Goal: Ask a question

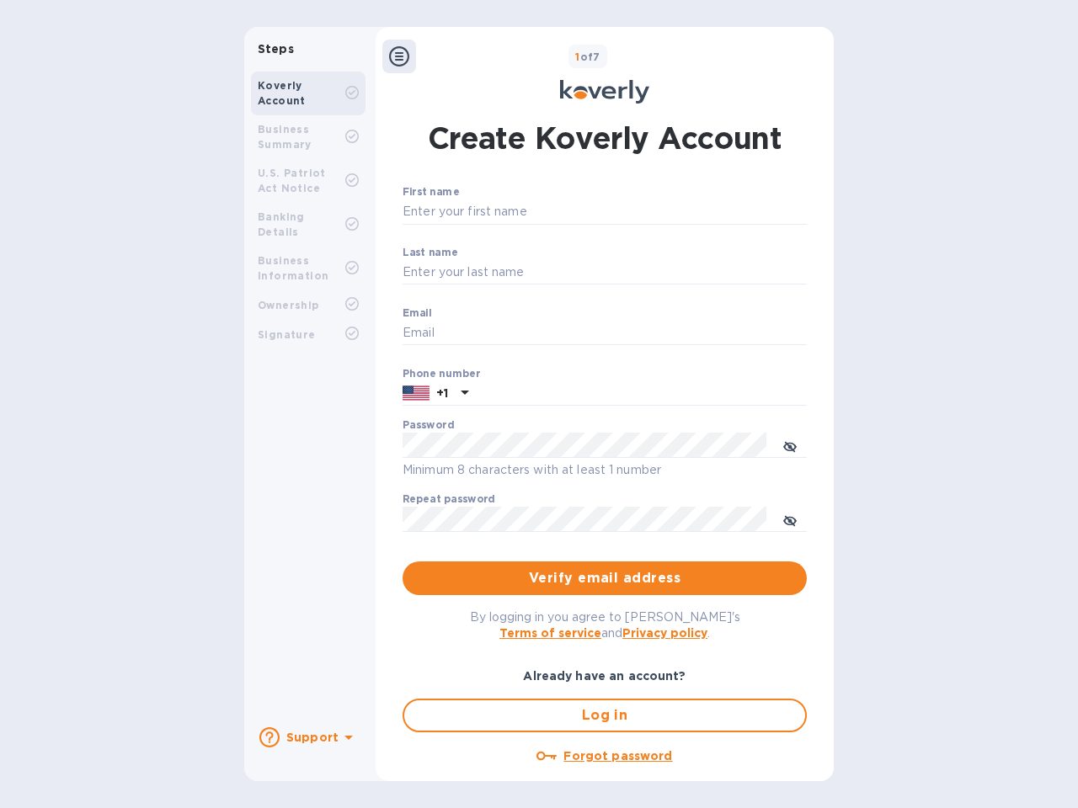
click at [307, 737] on b "Support" at bounding box center [312, 737] width 52 height 13
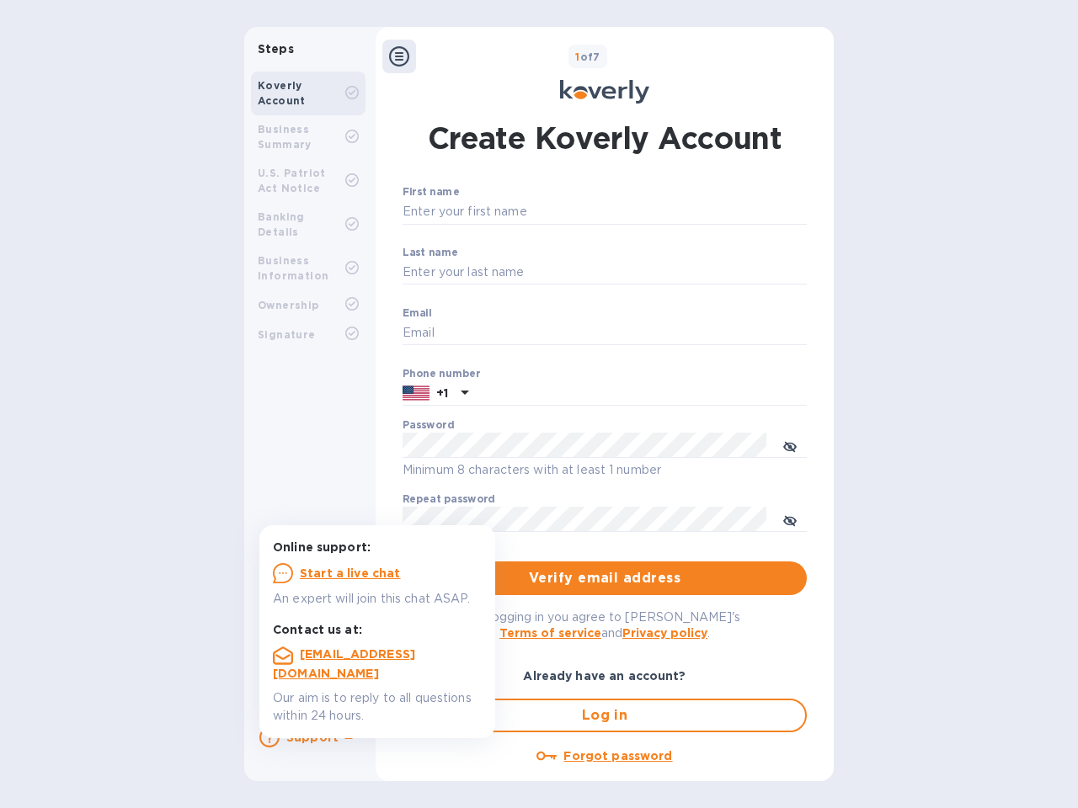
click at [269, 737] on icon at bounding box center [269, 737] width 20 height 20
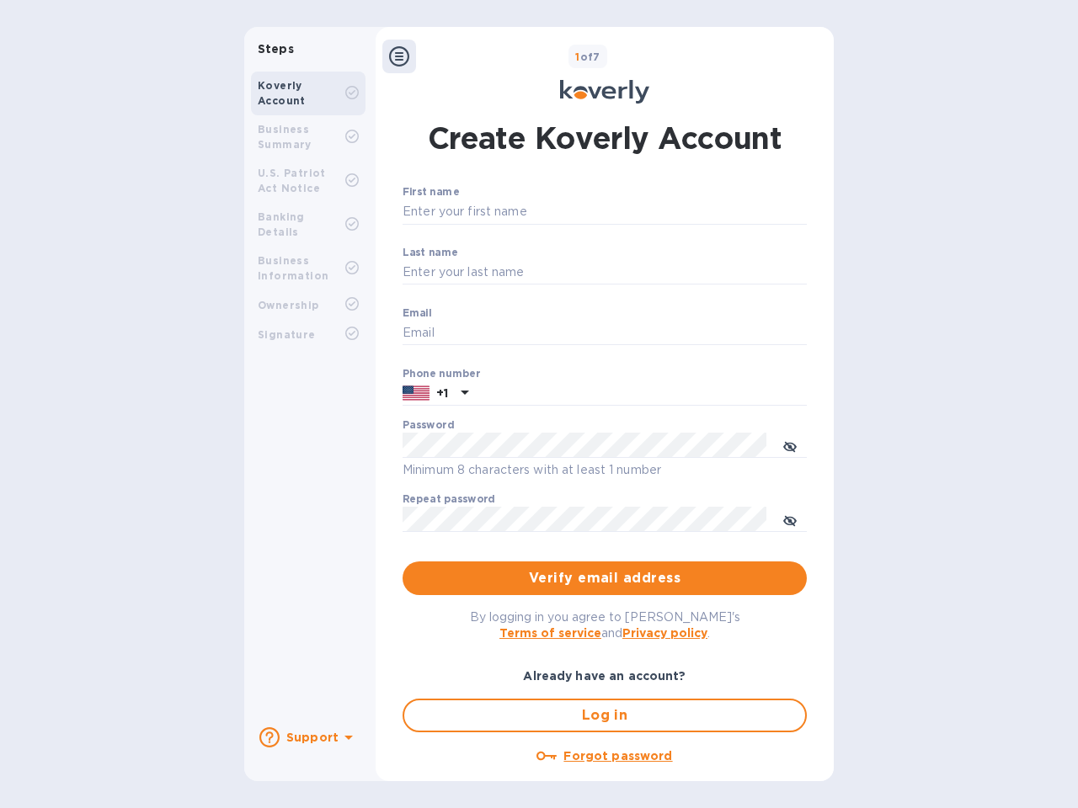
click at [346, 739] on icon at bounding box center [348, 738] width 8 height 4
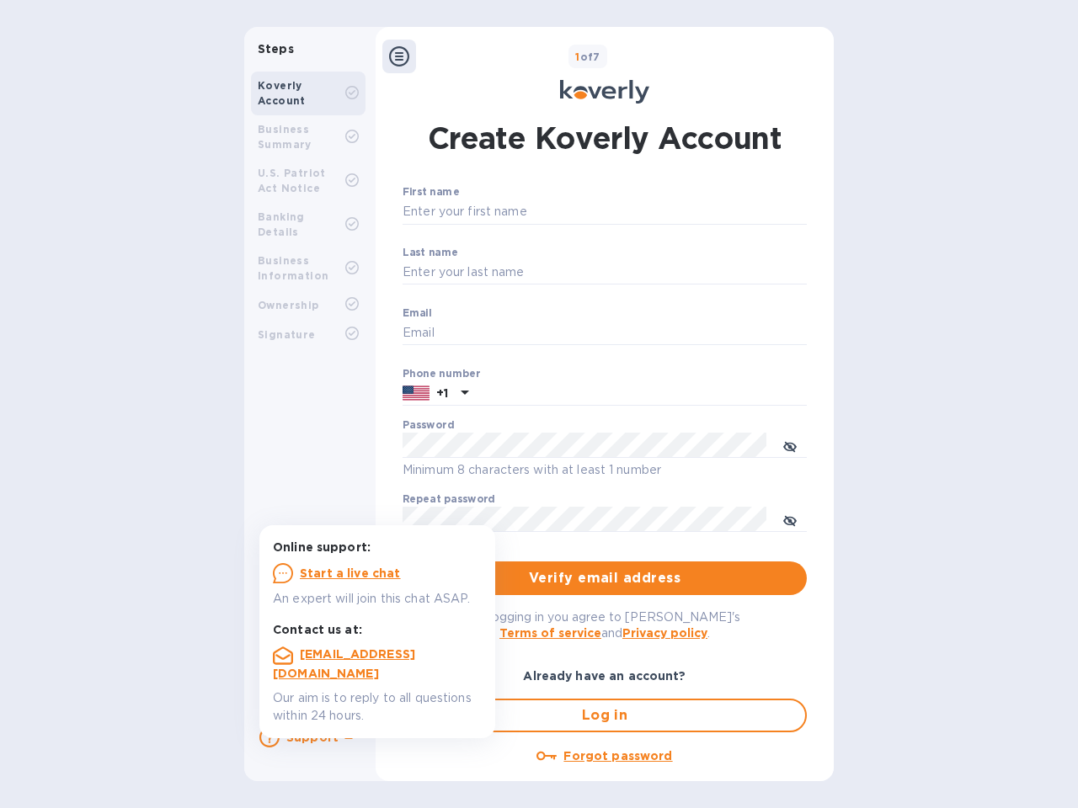
click at [399, 56] on icon at bounding box center [399, 56] width 20 height 20
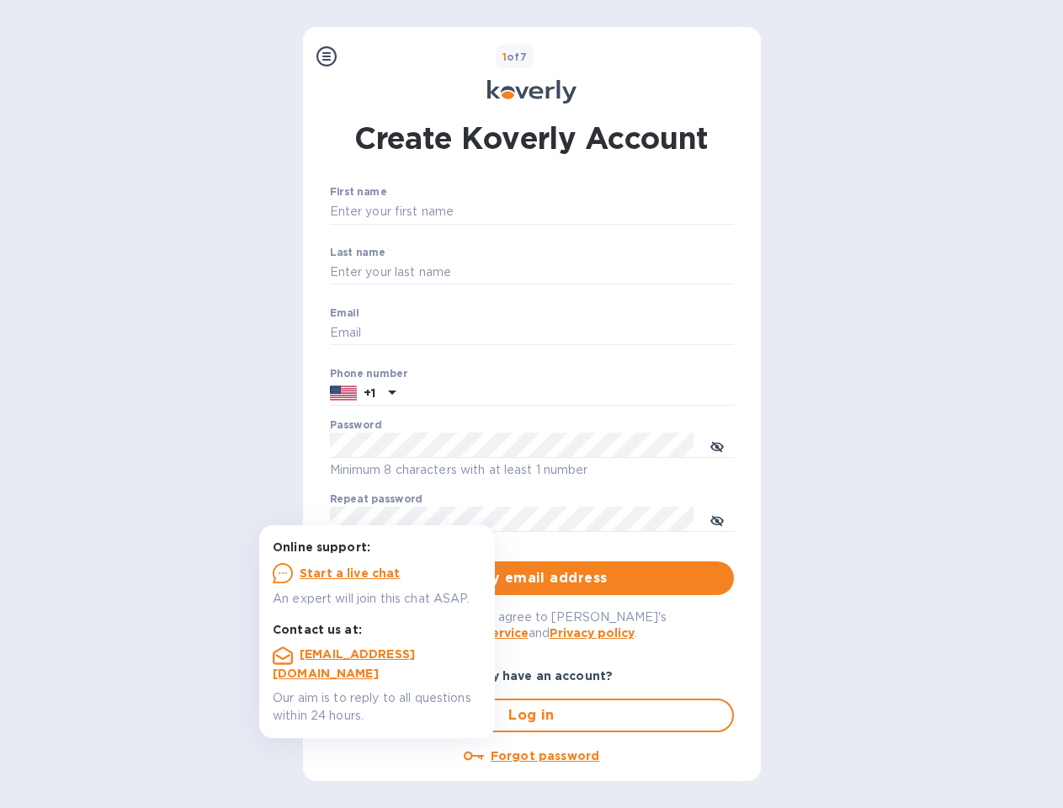
click at [601, 212] on input "First name" at bounding box center [532, 212] width 404 height 25
click at [601, 273] on input "Last name" at bounding box center [532, 272] width 404 height 25
click at [601, 333] on input "Email" at bounding box center [532, 333] width 404 height 25
click at [601, 394] on input "text" at bounding box center [568, 393] width 332 height 25
click at [435, 394] on input "text" at bounding box center [568, 393] width 332 height 25
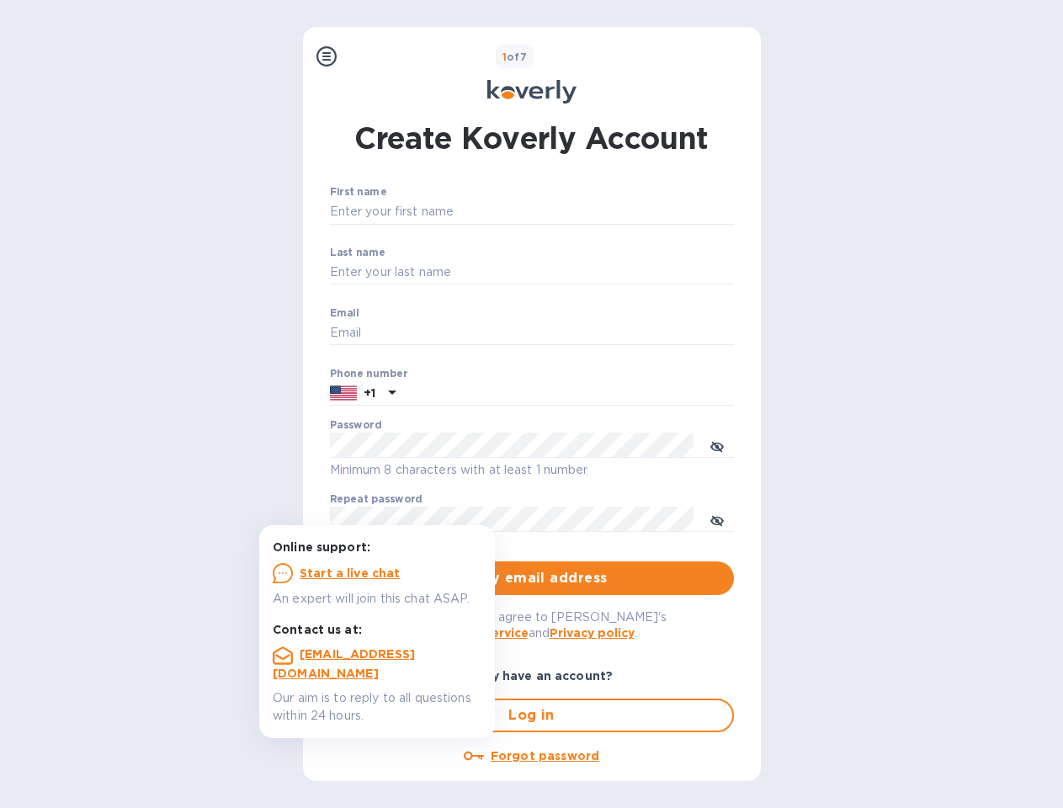
click at [462, 394] on input "text" at bounding box center [568, 393] width 332 height 25
